Goal: Task Accomplishment & Management: Manage account settings

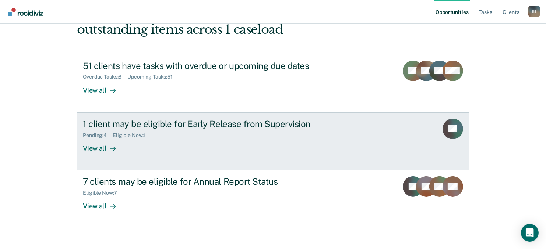
scroll to position [63, 0]
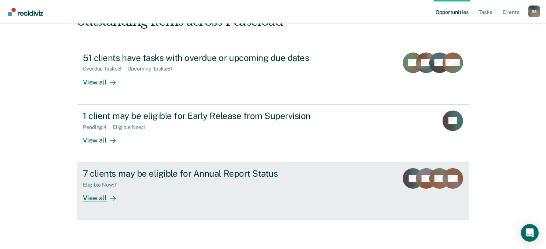
click at [177, 175] on div "7 clients may be eligible for Annual Report Status" at bounding box center [212, 173] width 258 height 11
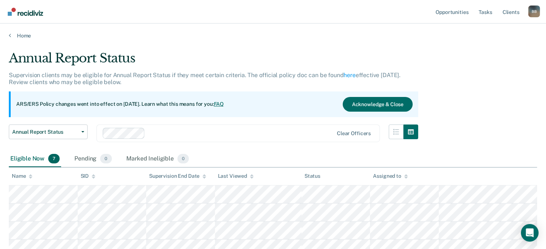
click at [8, 37] on div "Home" at bounding box center [273, 31] width 546 height 15
click at [11, 35] on link "Home" at bounding box center [273, 35] width 528 height 7
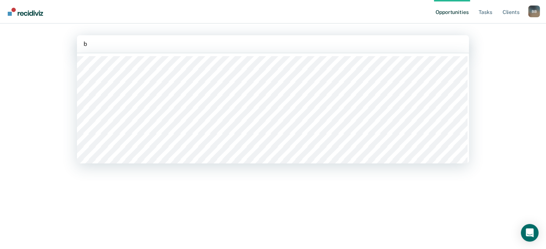
type input "br"
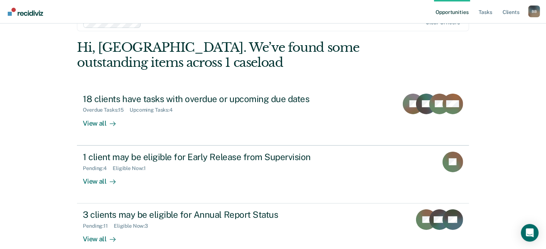
scroll to position [33, 0]
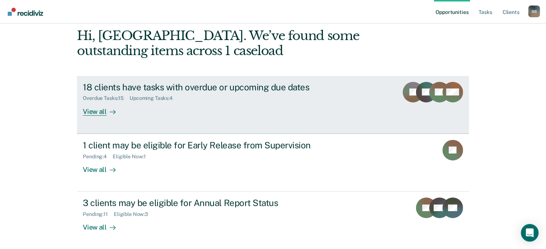
click at [201, 87] on div "18 clients have tasks with overdue or upcoming due dates" at bounding box center [212, 87] width 258 height 11
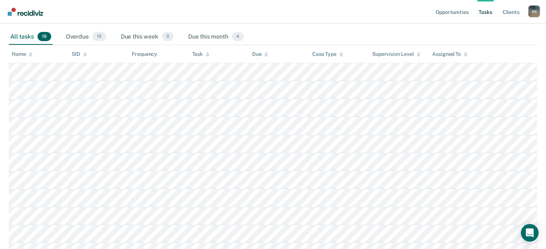
scroll to position [110, 0]
click at [81, 33] on div "Overdue 15" at bounding box center [85, 36] width 43 height 16
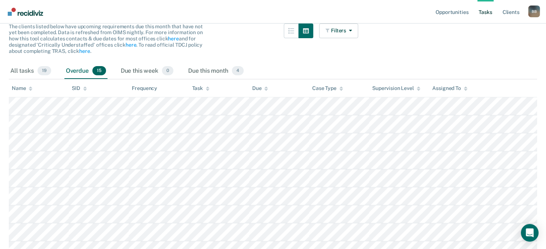
scroll to position [74, 0]
click at [226, 73] on div "Due this month 4" at bounding box center [215, 72] width 58 height 16
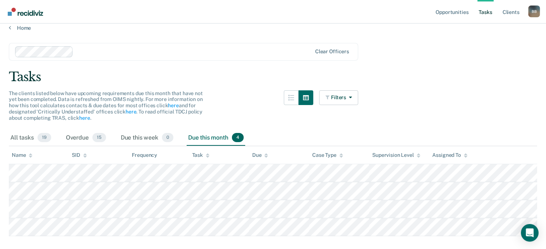
scroll to position [0, 0]
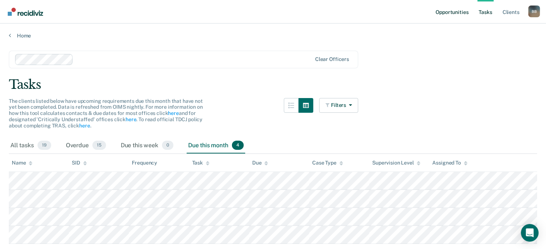
click at [457, 11] on link "Opportunities" at bounding box center [452, 12] width 36 height 24
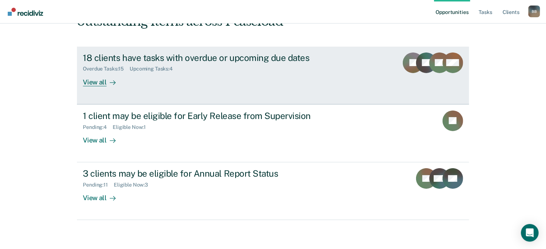
scroll to position [26, 0]
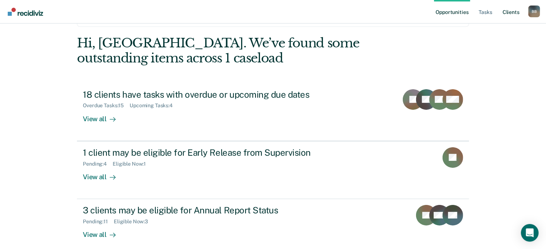
click at [514, 15] on link "Client s" at bounding box center [511, 12] width 20 height 24
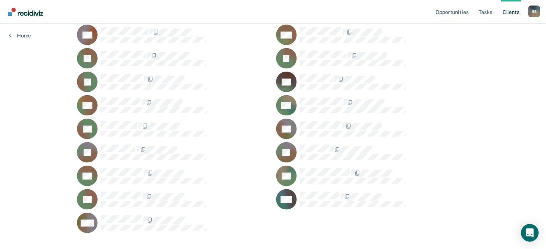
scroll to position [475, 0]
